Goal: Book appointment/travel/reservation

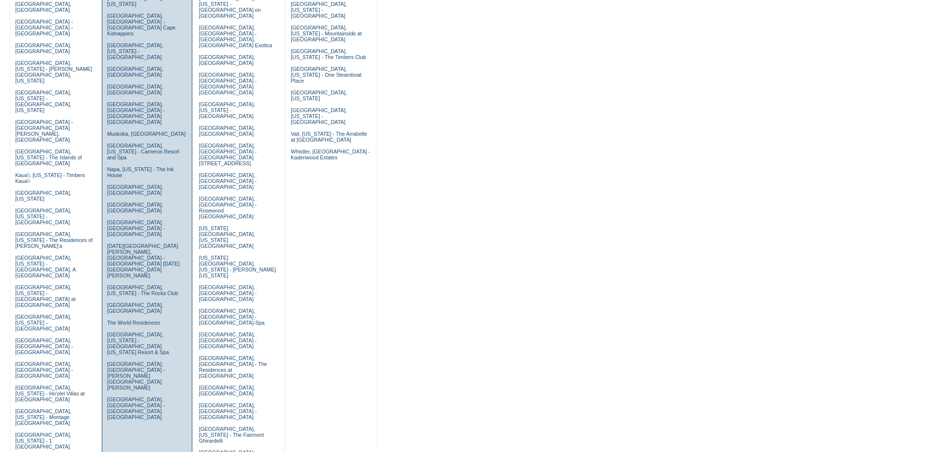
scroll to position [197, 0]
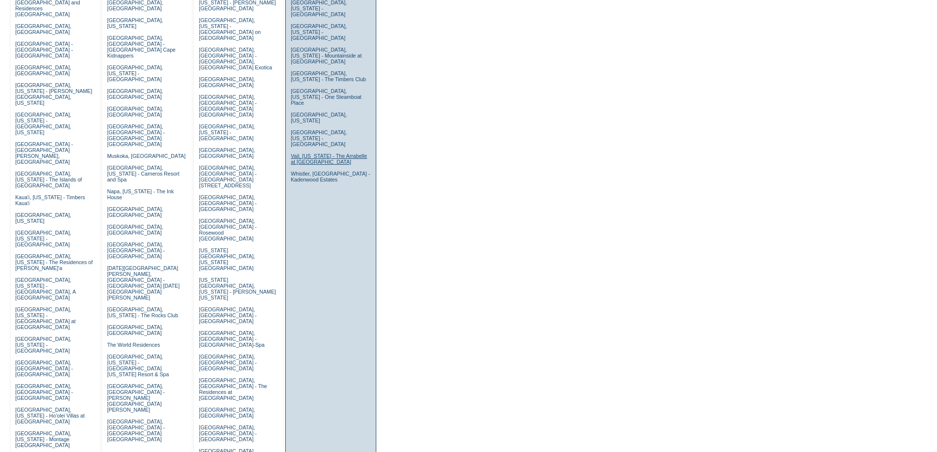
click at [315, 153] on link "Vail, Colorado - The Arrabelle at Vail Square" at bounding box center [329, 159] width 76 height 12
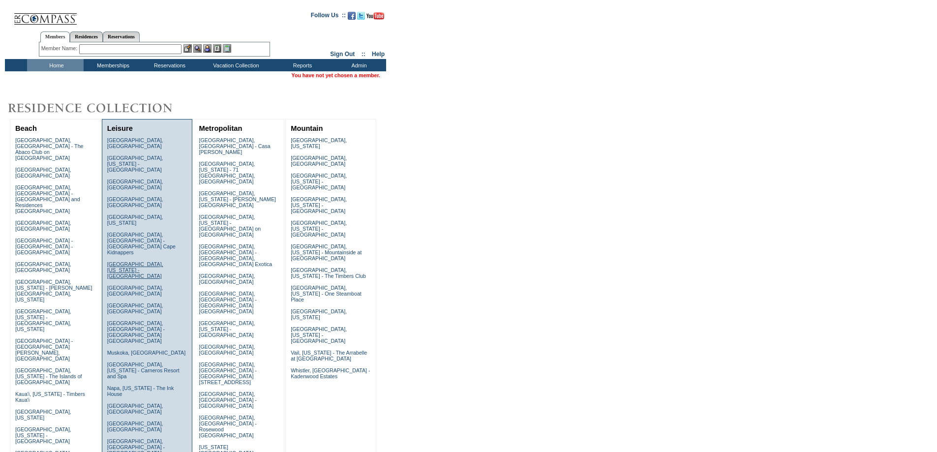
scroll to position [197, 0]
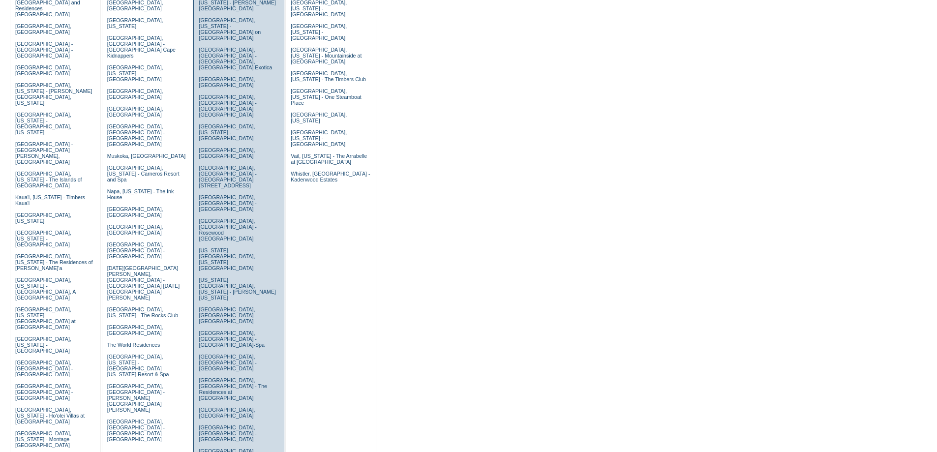
click at [219, 448] on link "San Francisco, California - The Fairmont Ghirardelli" at bounding box center [231, 457] width 65 height 18
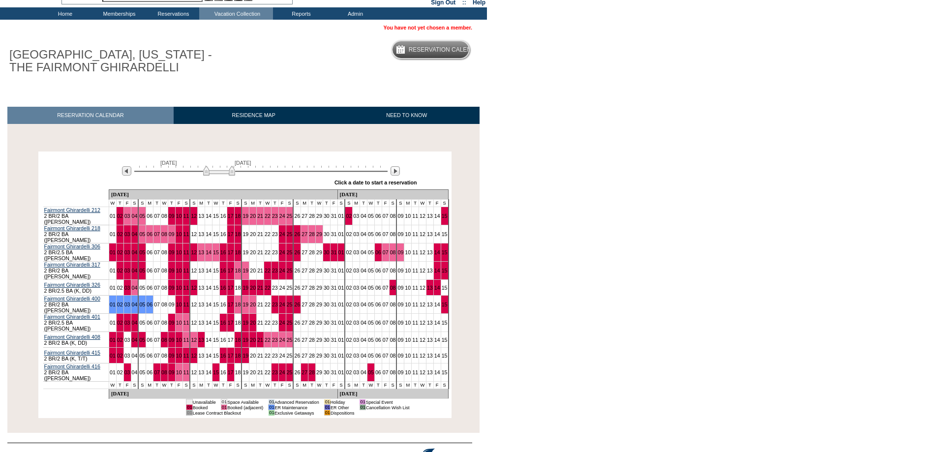
scroll to position [78, 0]
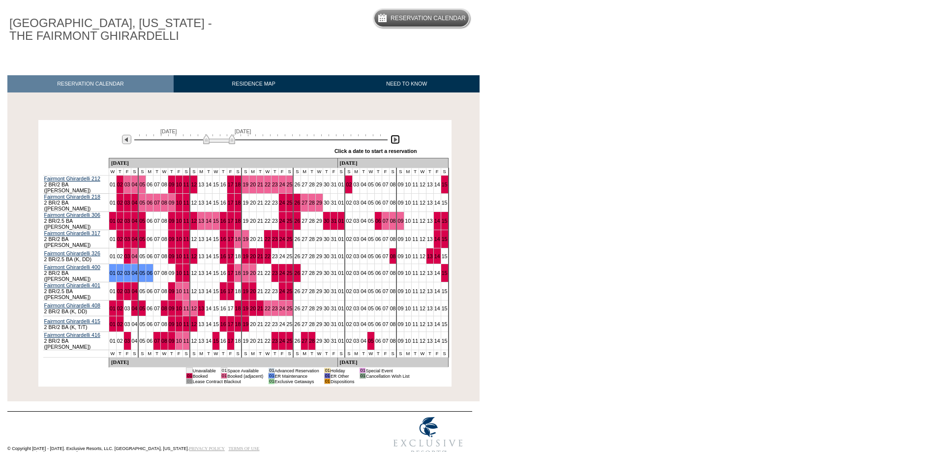
click at [397, 139] on img at bounding box center [395, 139] width 9 height 9
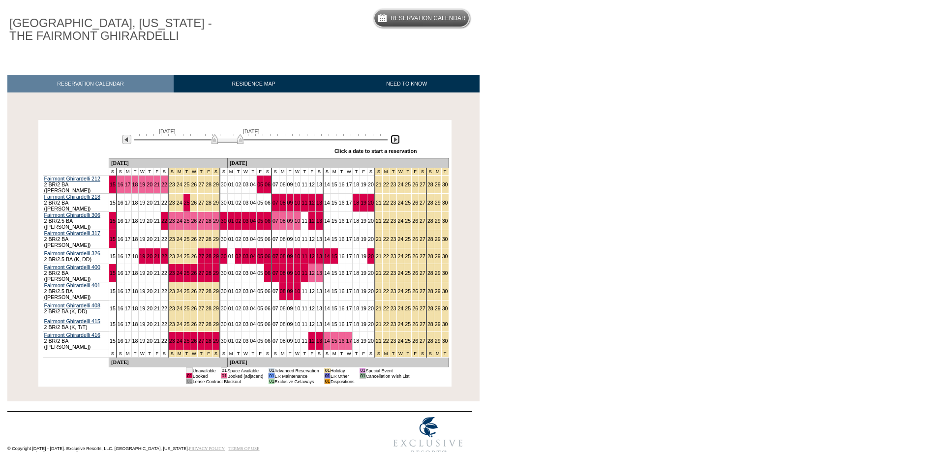
click at [397, 139] on img at bounding box center [395, 139] width 9 height 9
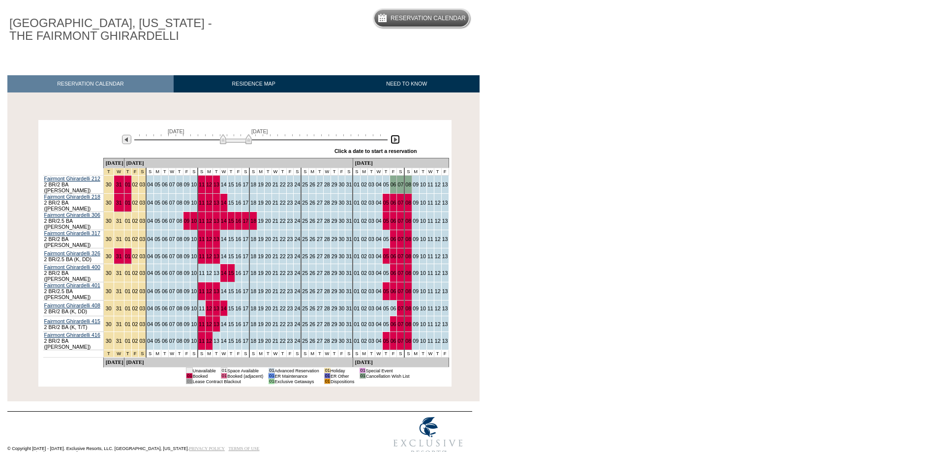
click at [220, 138] on img at bounding box center [236, 139] width 32 height 10
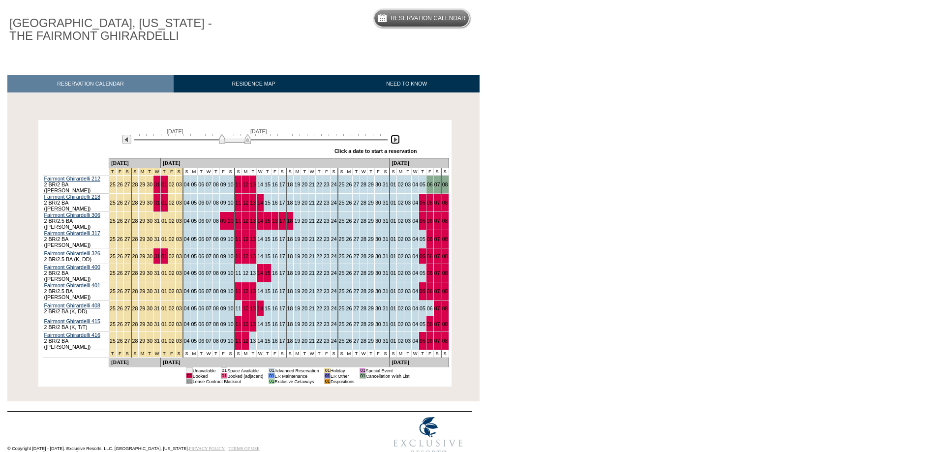
click at [224, 141] on img at bounding box center [235, 139] width 32 height 10
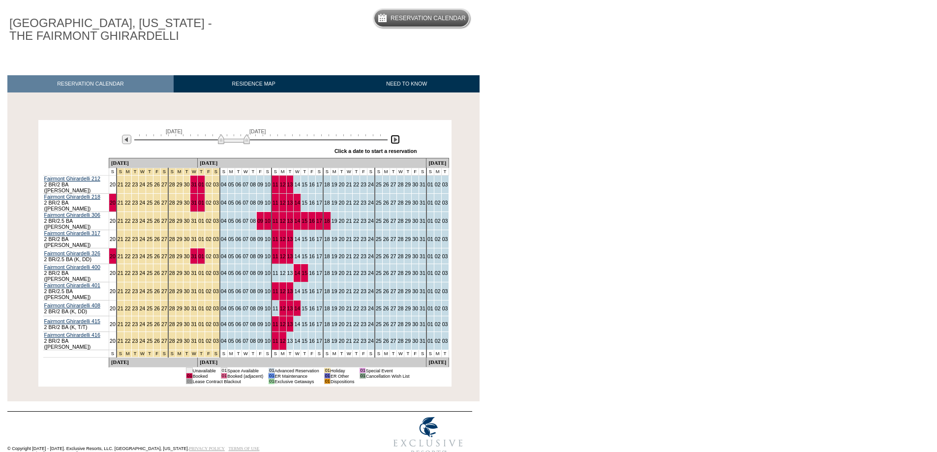
click at [397, 140] on img at bounding box center [395, 139] width 9 height 9
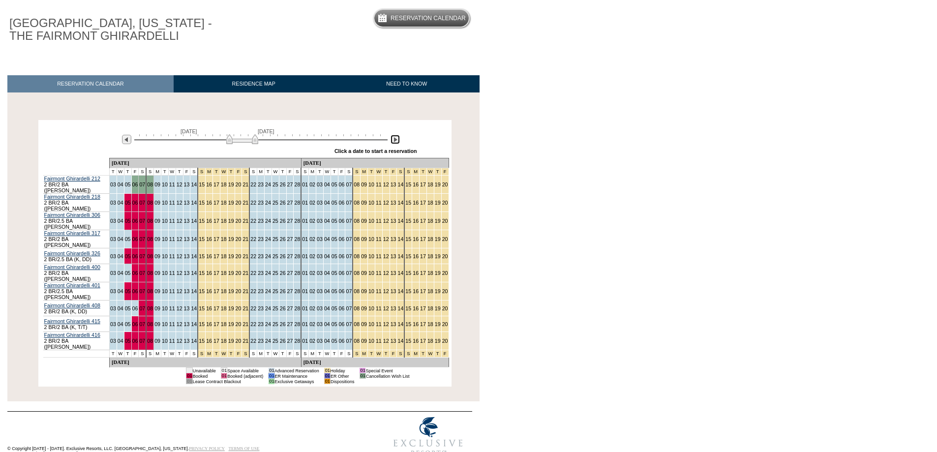
click at [398, 142] on img at bounding box center [395, 139] width 9 height 9
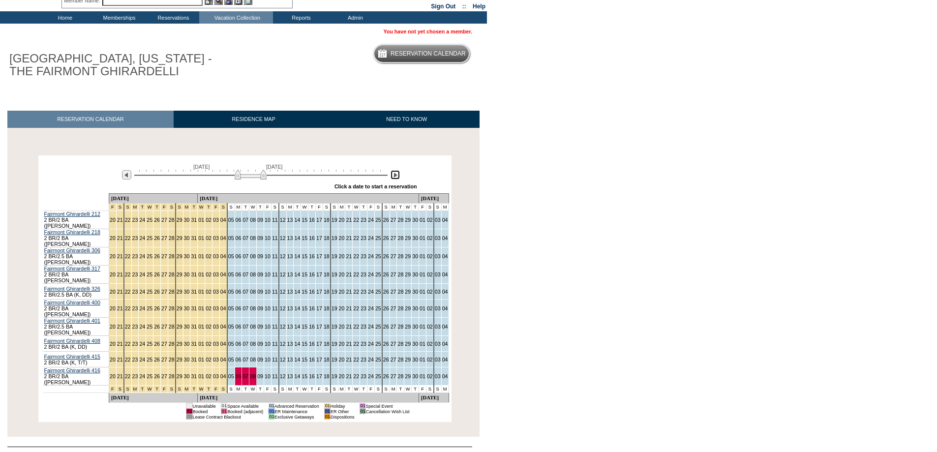
scroll to position [13, 0]
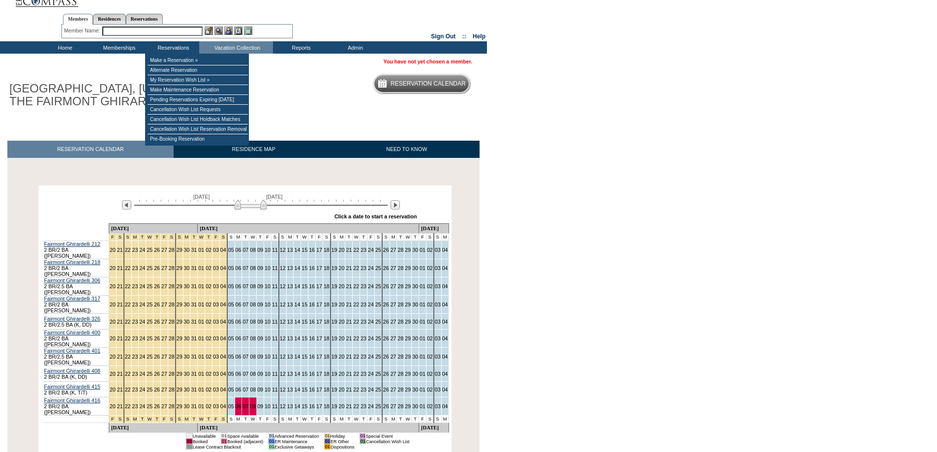
click at [123, 29] on input "text" at bounding box center [152, 31] width 100 height 9
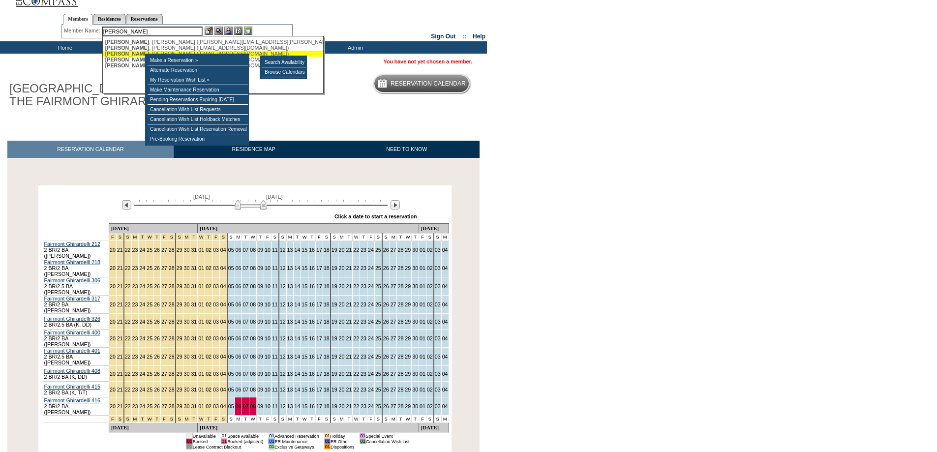
click at [125, 54] on div "Dwyer , Dan (dpdwyer84@gmail.com)" at bounding box center [213, 54] width 216 height 6
type input "Dwyer, Dan (dpdwyer84@gmail.com)"
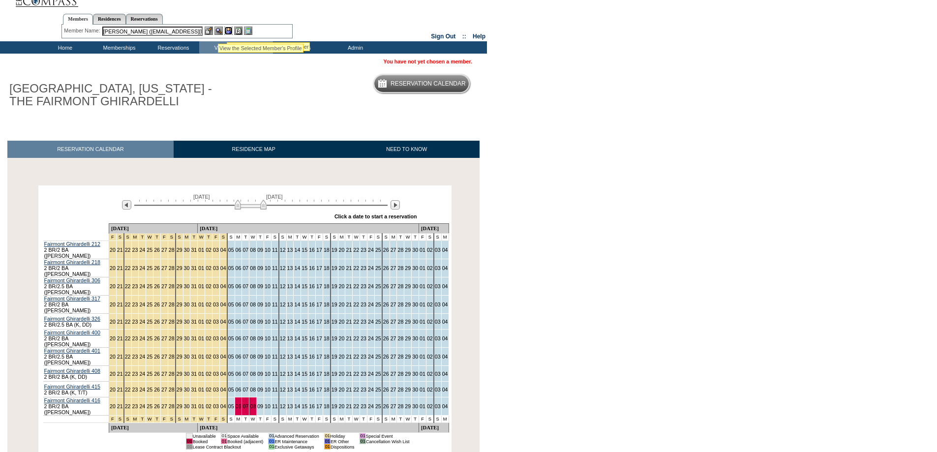
click at [227, 30] on img at bounding box center [228, 31] width 8 height 8
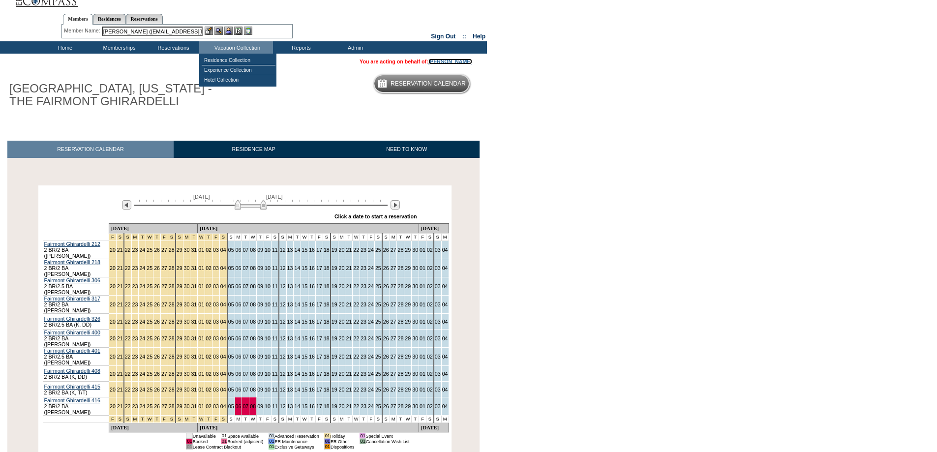
click at [460, 61] on link "Dan Dwyer" at bounding box center [451, 62] width 44 height 6
